Goal: Information Seeking & Learning: Compare options

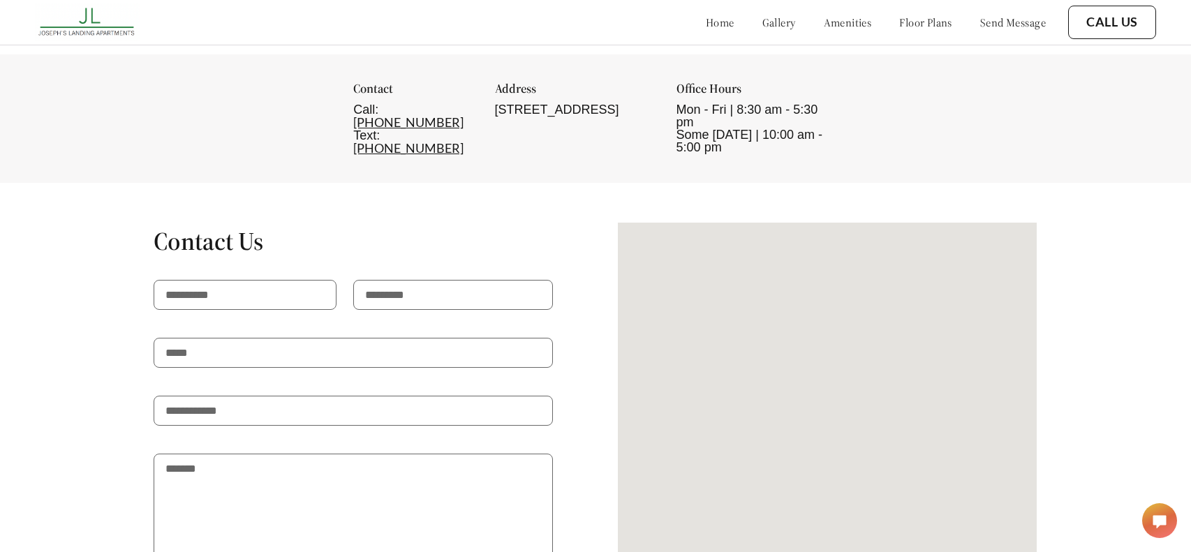
scroll to position [2434, 0]
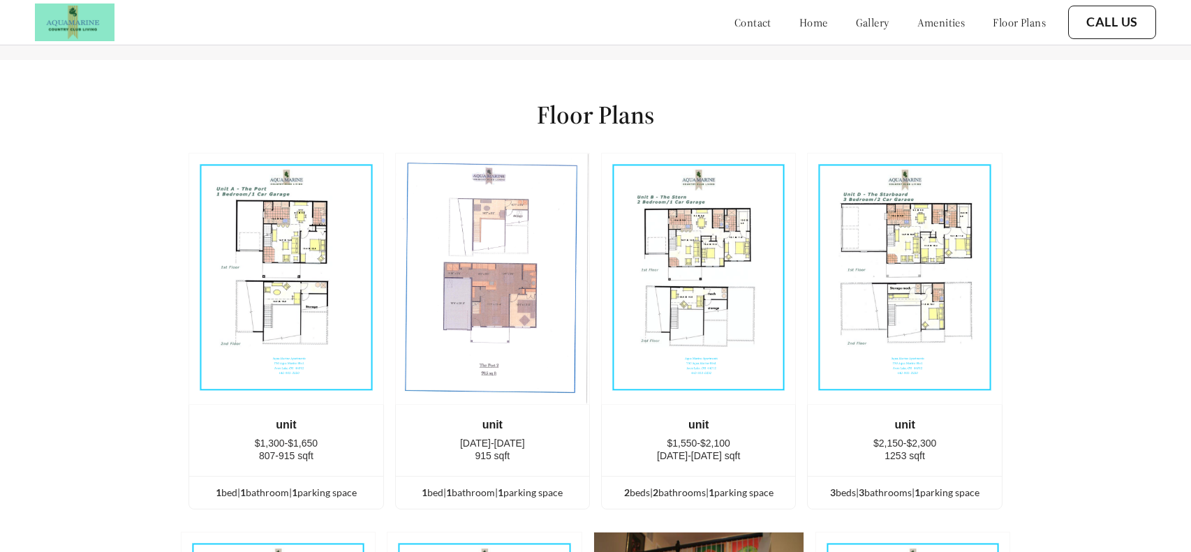
scroll to position [3190, 0]
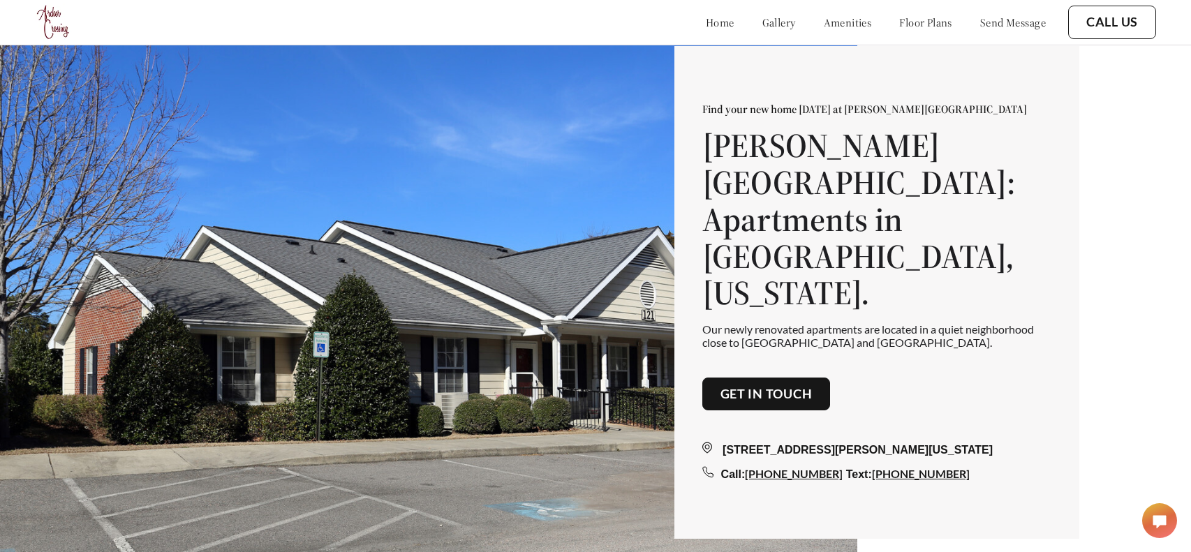
scroll to position [2570, 0]
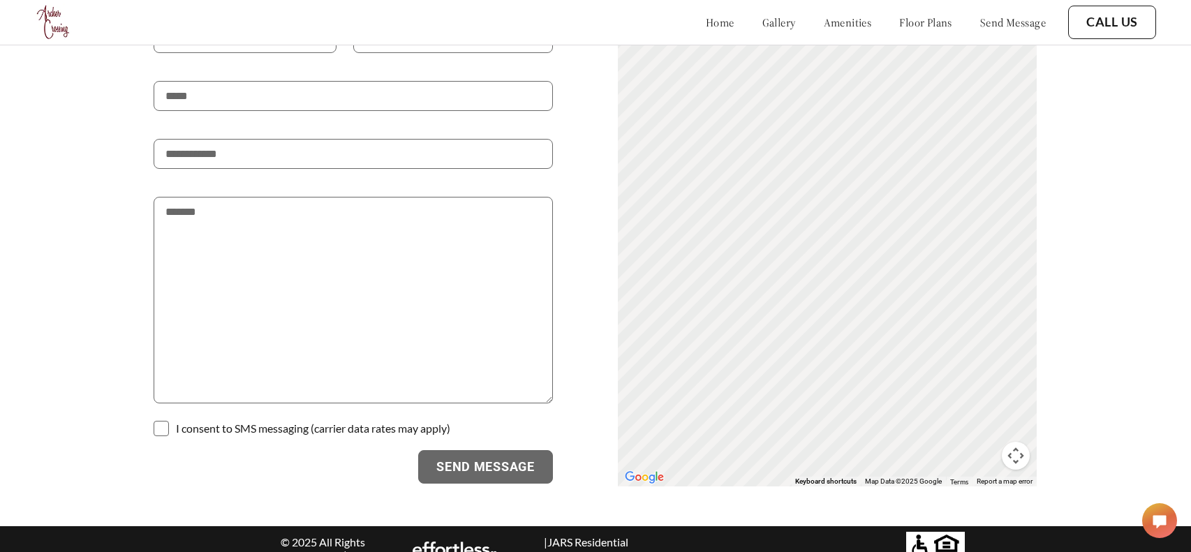
click at [589, 535] on p "| JARS Residential Properties" at bounding box center [586, 548] width 132 height 27
copy p "| JARS Residential Properties"
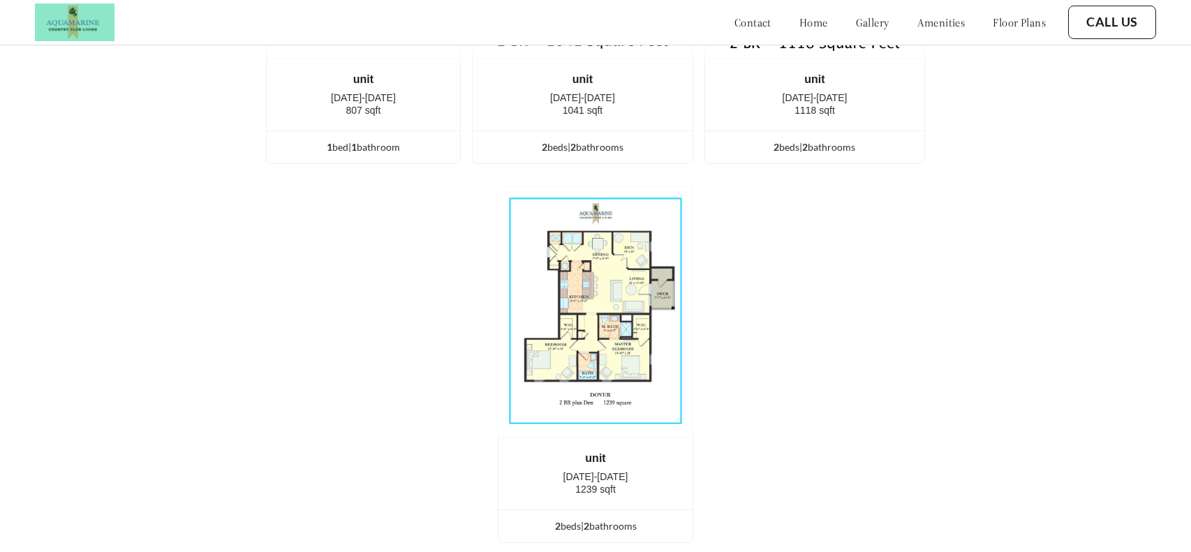
scroll to position [3190, 0]
